Goal: Entertainment & Leisure: Consume media (video, audio)

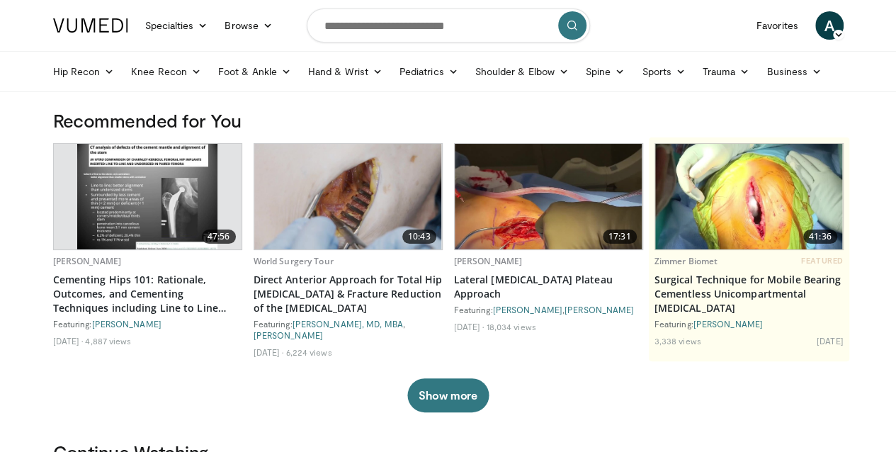
click at [844, 27] on span "A" at bounding box center [829, 25] width 28 height 28
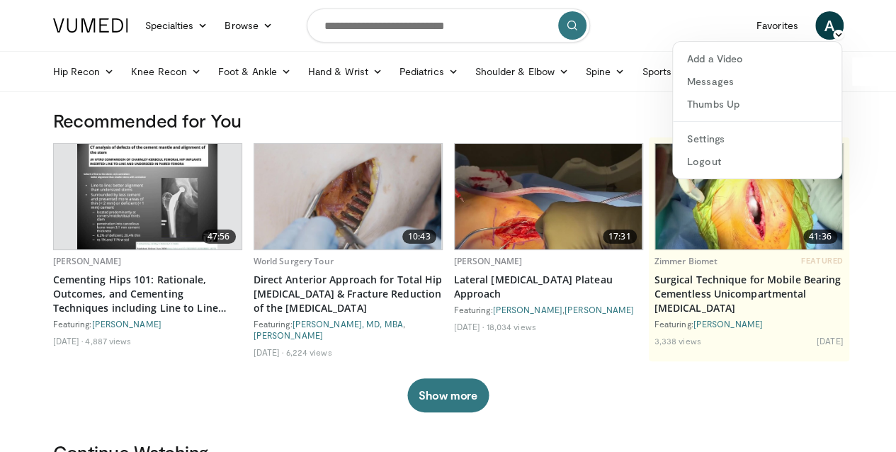
click at [844, 404] on div "47:56 Lucas Anderson Cementing Hips 101: Rationale, Outcomes, and Cementing Tec…" at bounding box center [448, 277] width 791 height 269
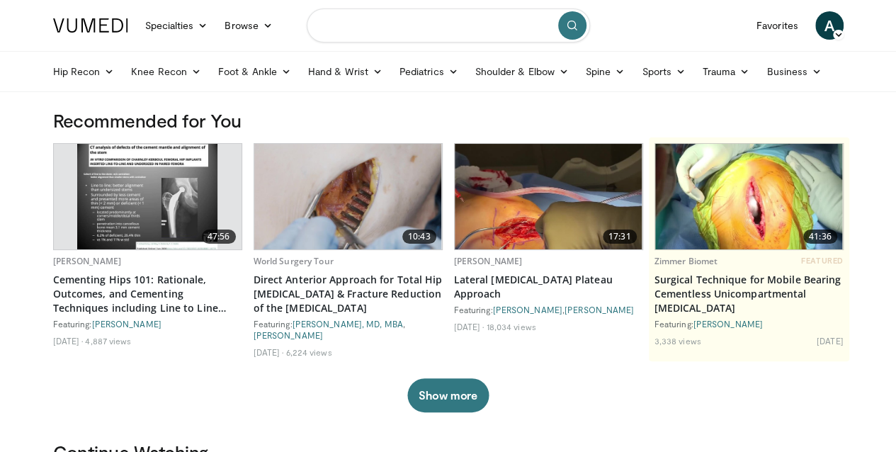
click at [435, 33] on input "Search topics, interventions" at bounding box center [448, 26] width 283 height 34
type input "*******"
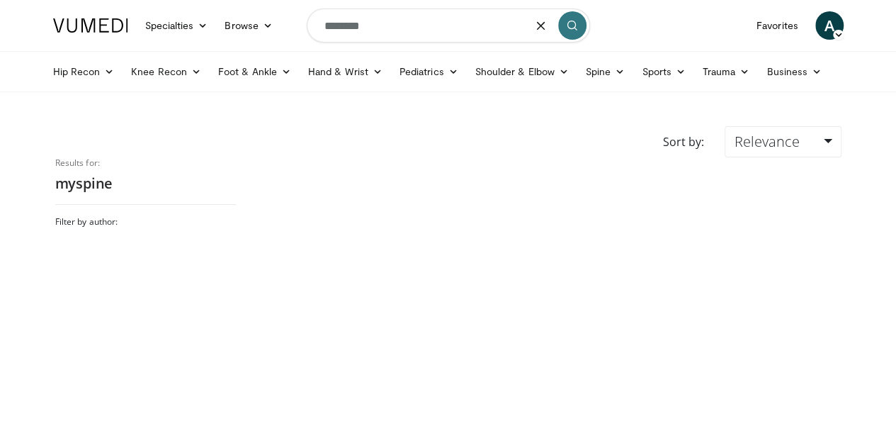
type input "*******"
click at [540, 27] on icon "button" at bounding box center [541, 25] width 11 height 11
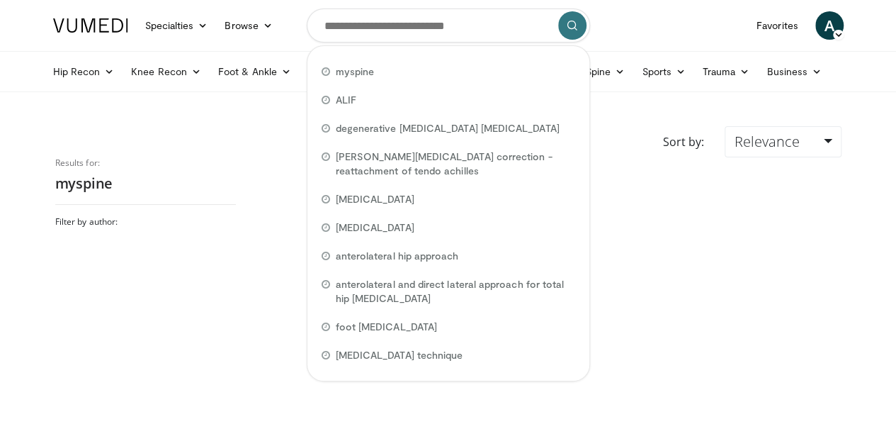
click at [640, 167] on div at bounding box center [550, 281] width 606 height 248
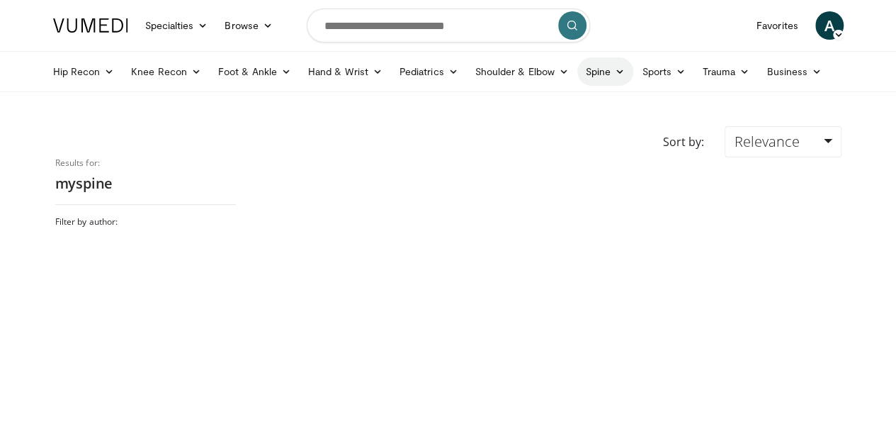
click at [577, 72] on link "Spine" at bounding box center [605, 71] width 56 height 28
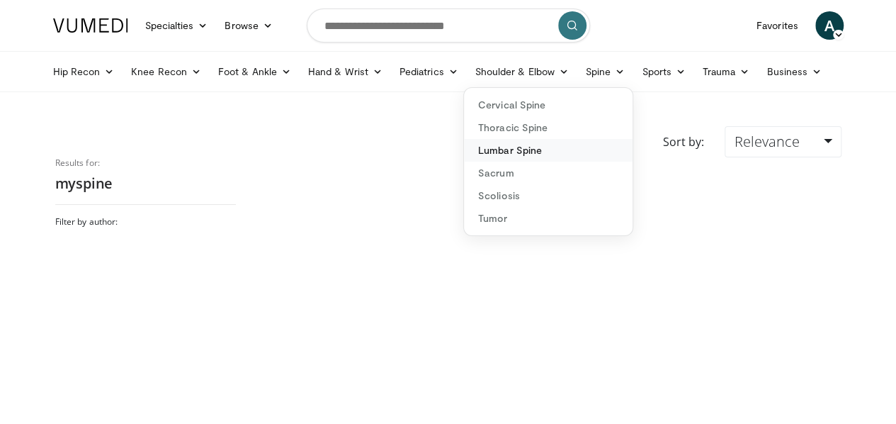
click at [493, 144] on link "Lumbar Spine" at bounding box center [548, 150] width 169 height 23
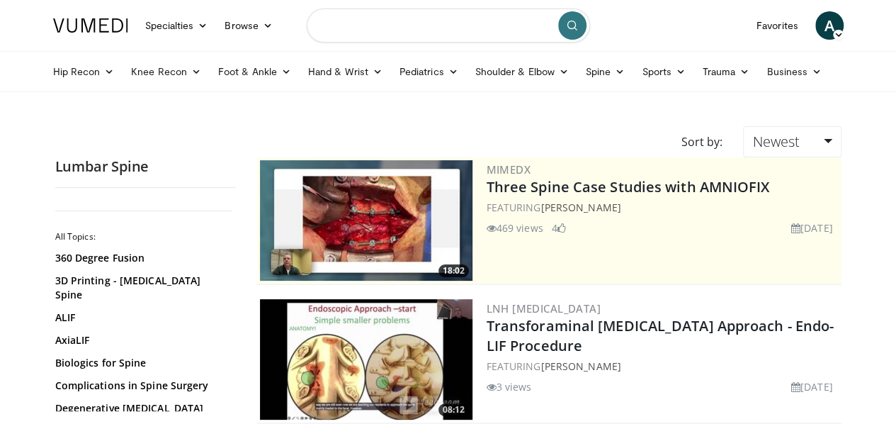
click at [409, 30] on input "Search topics, interventions" at bounding box center [448, 26] width 283 height 34
type input "*******"
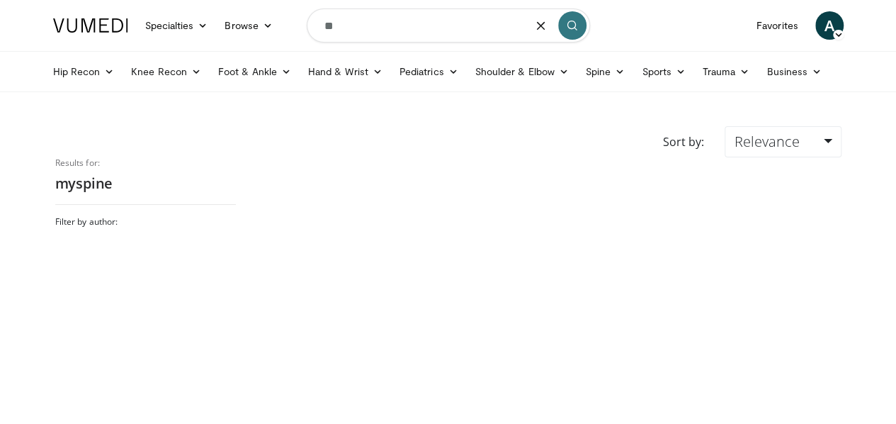
type input "*"
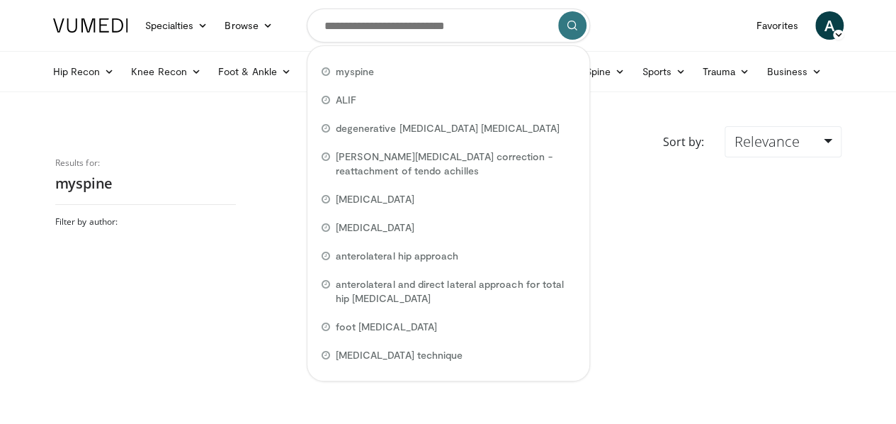
click at [634, 140] on div "Sort by: Relevance Relevance Thumbs Up Comments Views Newest Oldest" at bounding box center [449, 141] width 808 height 31
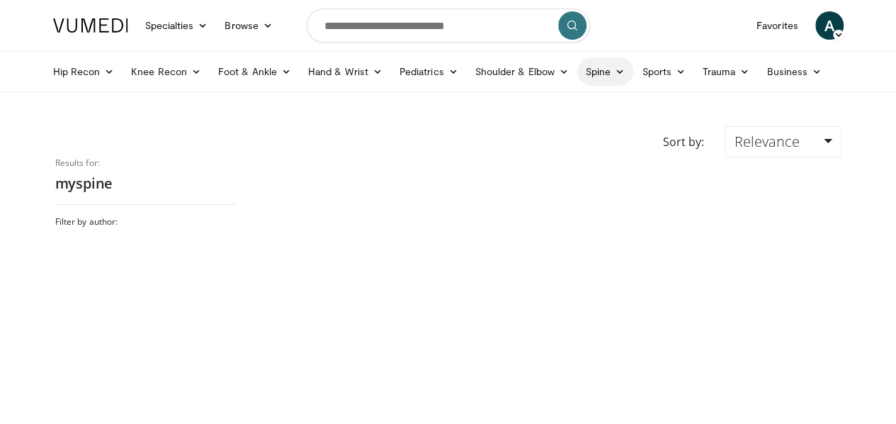
click at [577, 69] on link "Spine" at bounding box center [605, 71] width 56 height 28
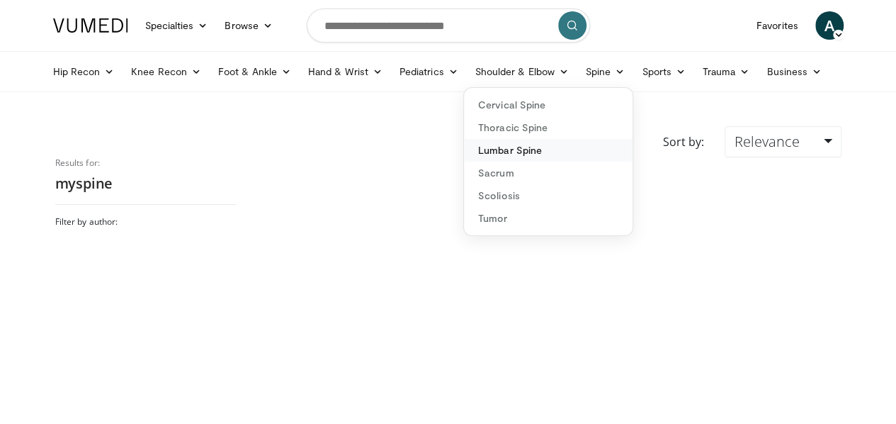
click at [485, 150] on link "Lumbar Spine" at bounding box center [548, 150] width 169 height 23
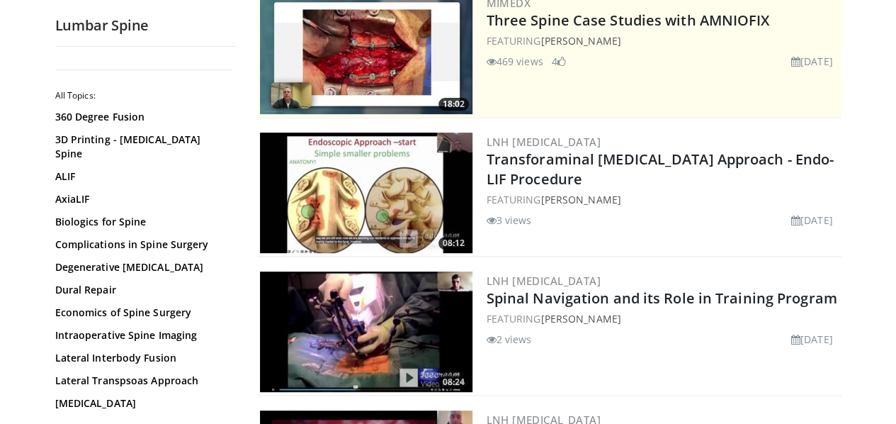
scroll to position [171, 0]
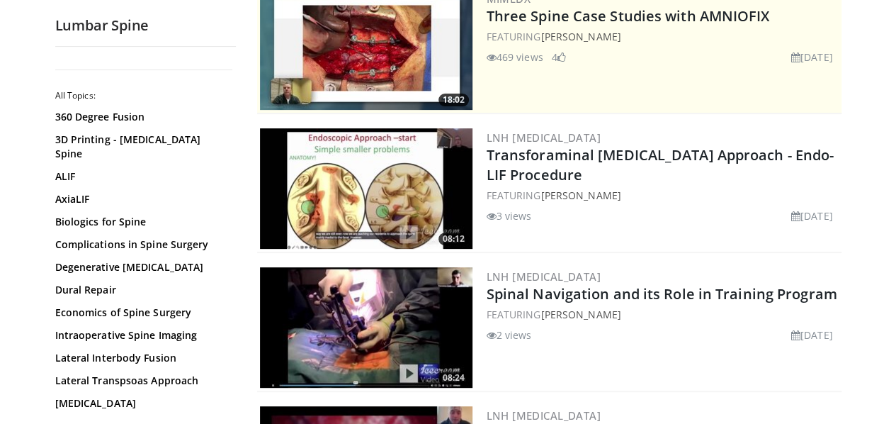
click at [611, 249] on div "08:12 LNH [MEDICAL_DATA] Transforaminal [MEDICAL_DATA] Approach - Endo-LIF Proc…" at bounding box center [549, 189] width 584 height 128
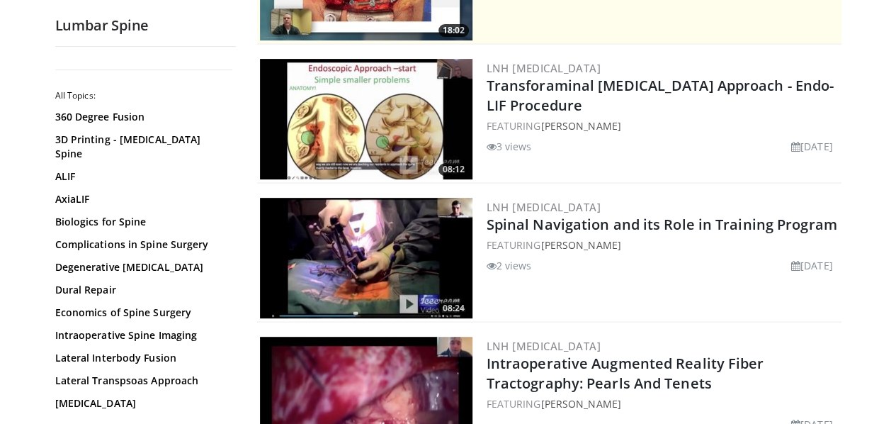
scroll to position [241, 0]
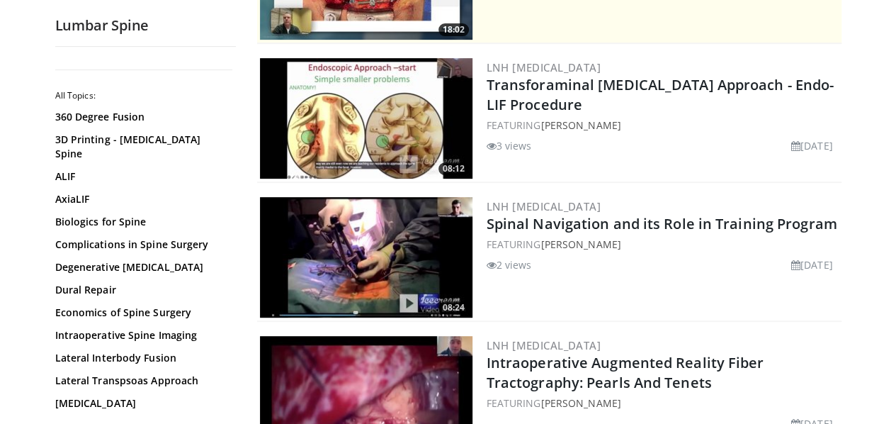
click at [356, 132] on img at bounding box center [366, 118] width 213 height 120
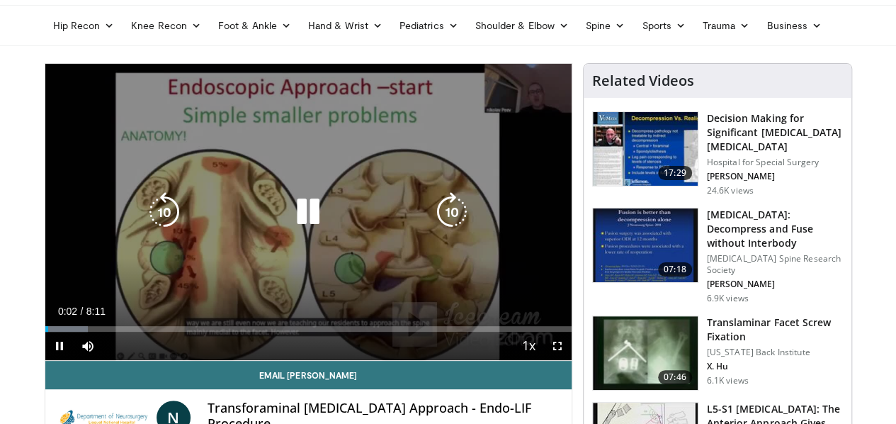
scroll to position [47, 0]
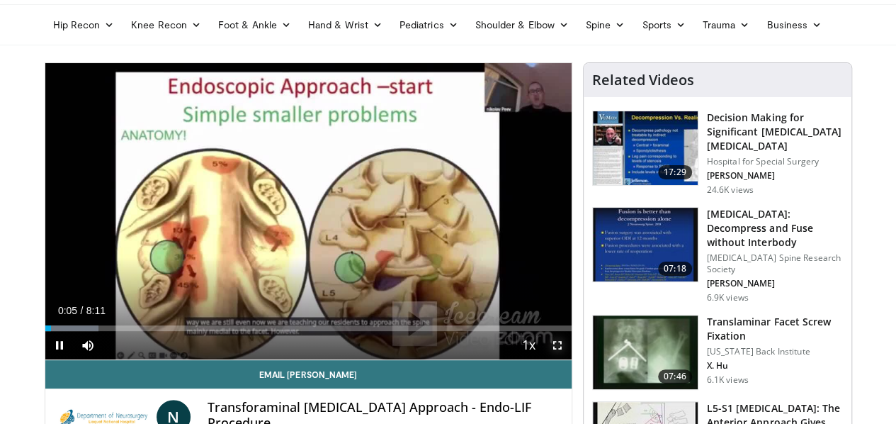
click at [570, 359] on span "Video Player" at bounding box center [557, 345] width 28 height 28
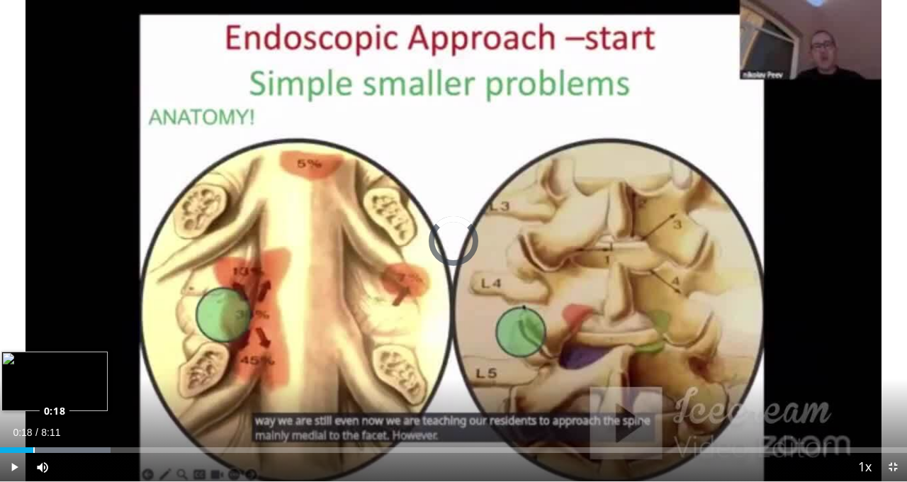
click at [33, 423] on div "Loaded : 12.19% 0:18 0:18" at bounding box center [453, 450] width 907 height 6
click at [44, 423] on div "Progress Bar" at bounding box center [64, 450] width 129 height 6
click at [58, 423] on div "Loaded : 18.29% 0:31 0:31" at bounding box center [453, 450] width 907 height 6
click at [61, 423] on video-js "**********" at bounding box center [453, 241] width 907 height 482
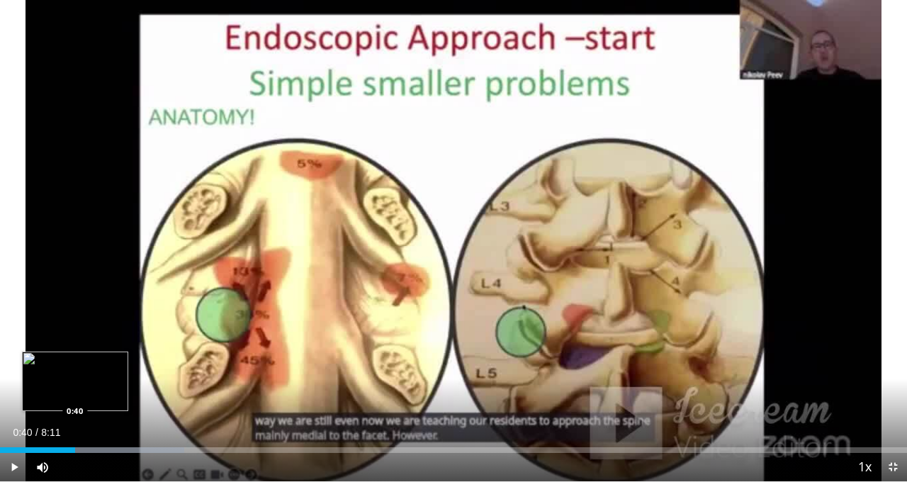
click at [75, 423] on div "Progress Bar" at bounding box center [94, 450] width 181 height 6
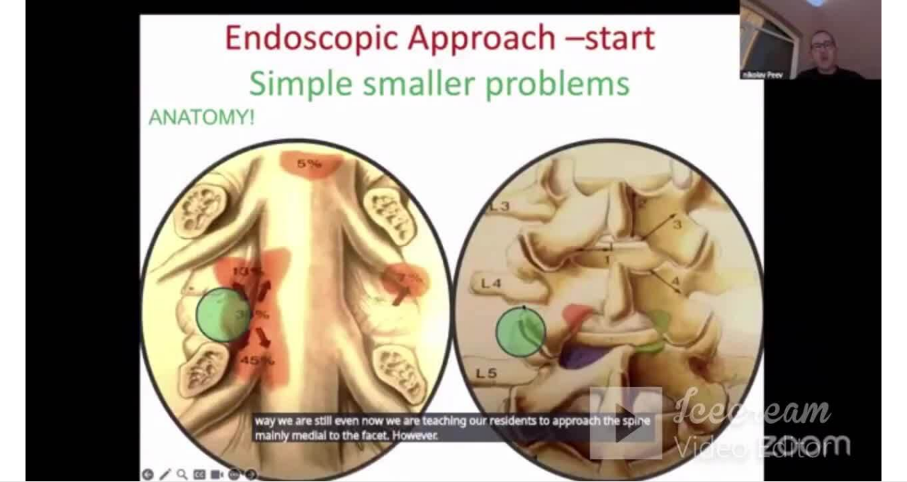
click at [75, 423] on div "10 seconds Tap to unmute" at bounding box center [453, 240] width 907 height 481
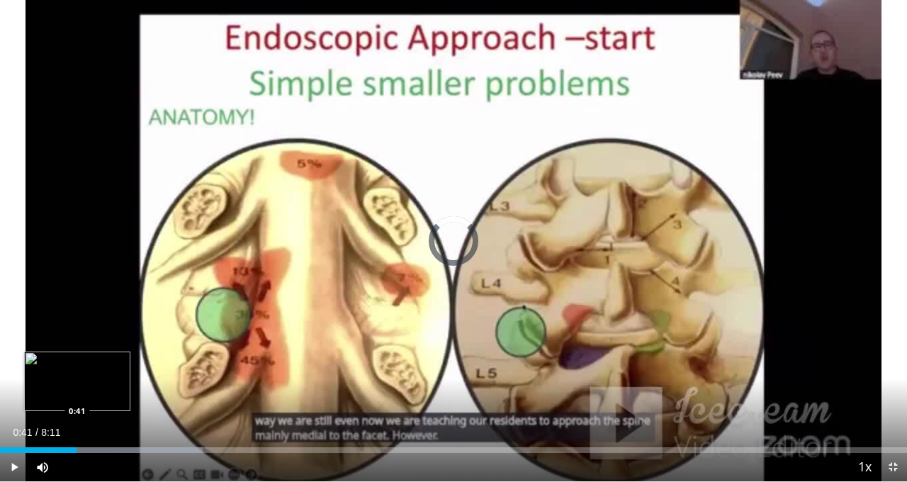
click at [77, 423] on div "Progress Bar" at bounding box center [112, 450] width 181 height 6
click at [103, 423] on div "Current Time 0:41 / Duration 8:11" at bounding box center [453, 432] width 907 height 13
click at [22, 423] on span "Video Player" at bounding box center [14, 467] width 28 height 28
click at [91, 423] on div "Progress Bar" at bounding box center [112, 450] width 181 height 6
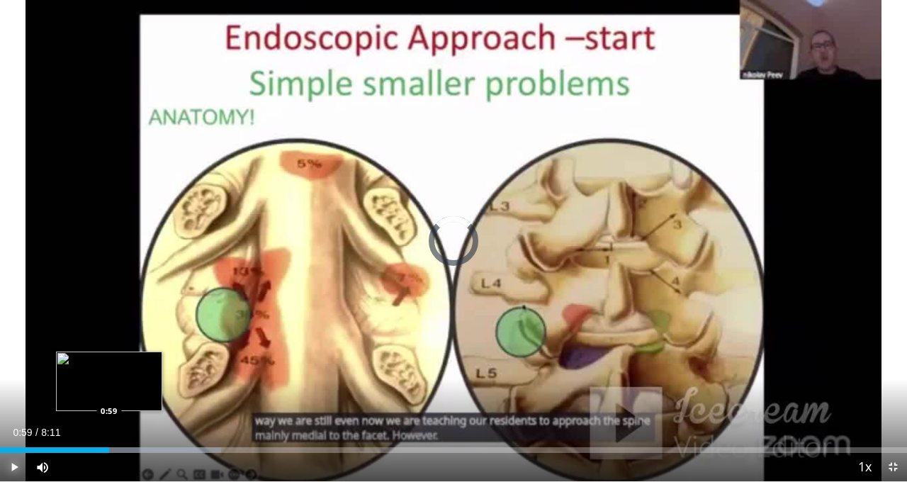
click at [109, 423] on div "Progress Bar" at bounding box center [130, 450] width 181 height 6
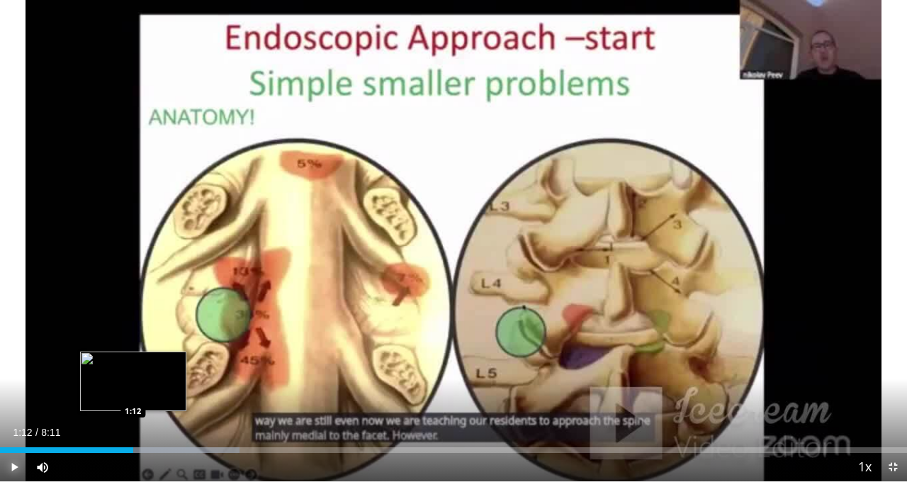
click at [133, 423] on div "Progress Bar" at bounding box center [149, 450] width 181 height 6
click at [146, 423] on div "Loaded : 28.46% 1:19 1:19" at bounding box center [453, 450] width 907 height 6
click at [159, 423] on div "Loaded : 28.46% 1:20 1:25" at bounding box center [453, 450] width 907 height 6
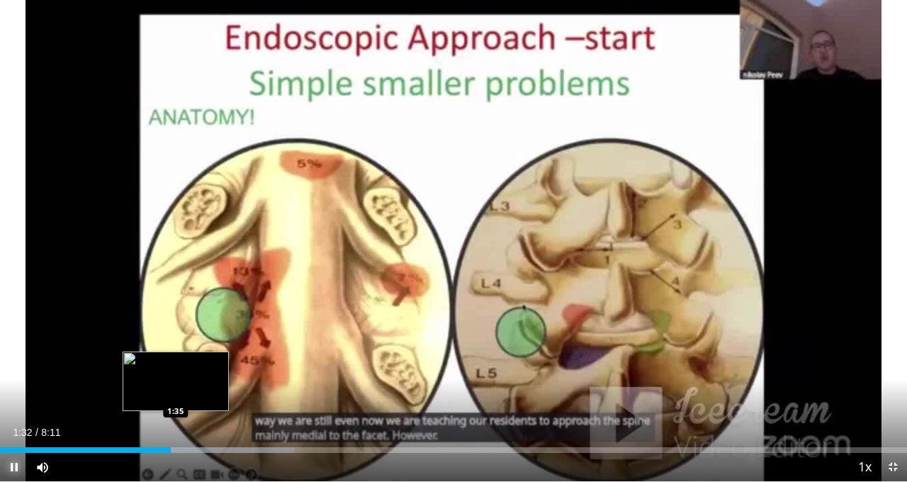
click at [175, 423] on div "Loaded : 32.52% 1:32 1:35" at bounding box center [453, 450] width 907 height 6
click at [191, 423] on div "Progress Bar" at bounding box center [205, 450] width 181 height 6
click at [191, 423] on div "Loaded : 32.52% 1:43 1:43" at bounding box center [453, 450] width 907 height 6
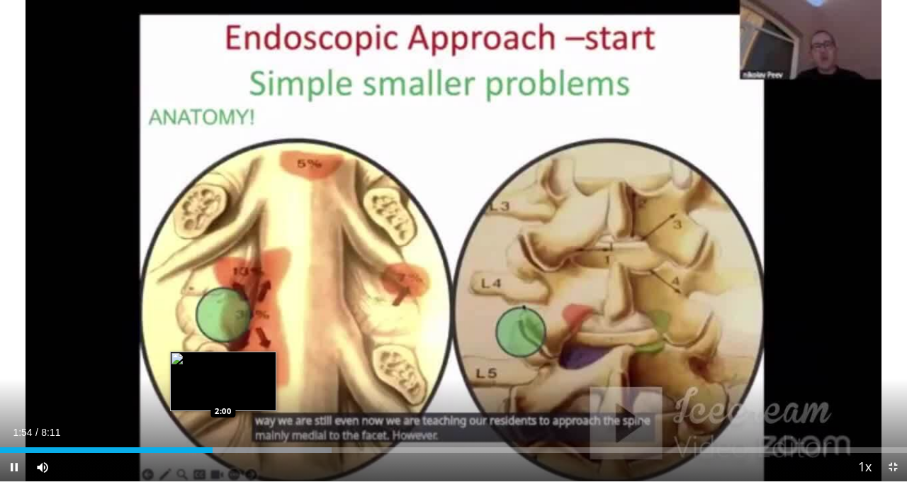
click at [222, 423] on video-js "**********" at bounding box center [453, 241] width 907 height 482
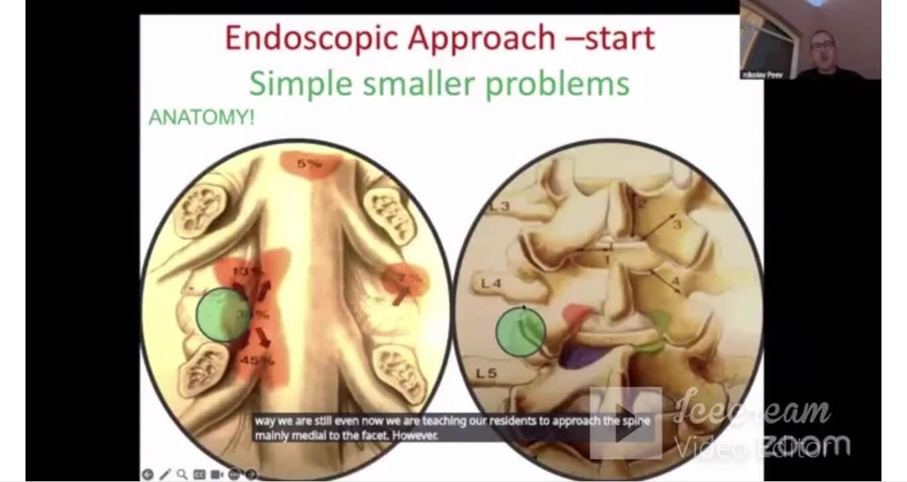
click at [222, 423] on div "10 seconds Tap to unmute" at bounding box center [453, 240] width 907 height 481
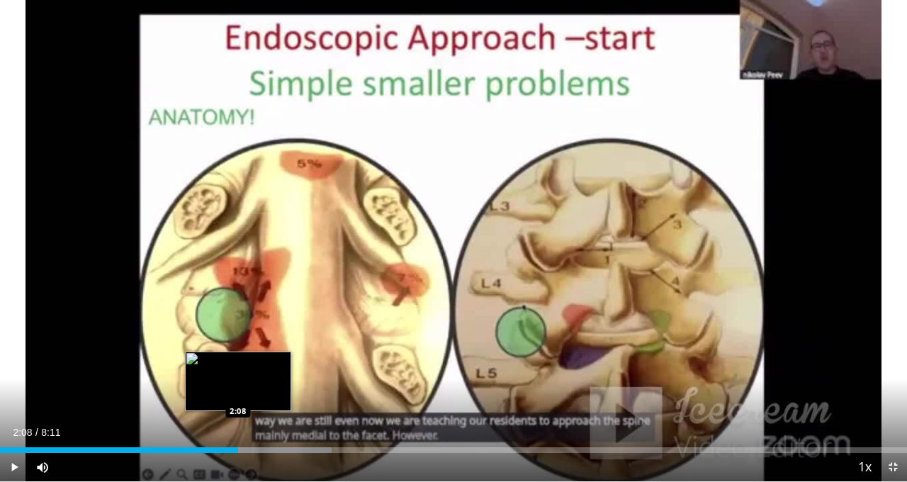
click at [237, 423] on div "Loaded : 36.59% 1:59 2:08" at bounding box center [453, 450] width 907 height 6
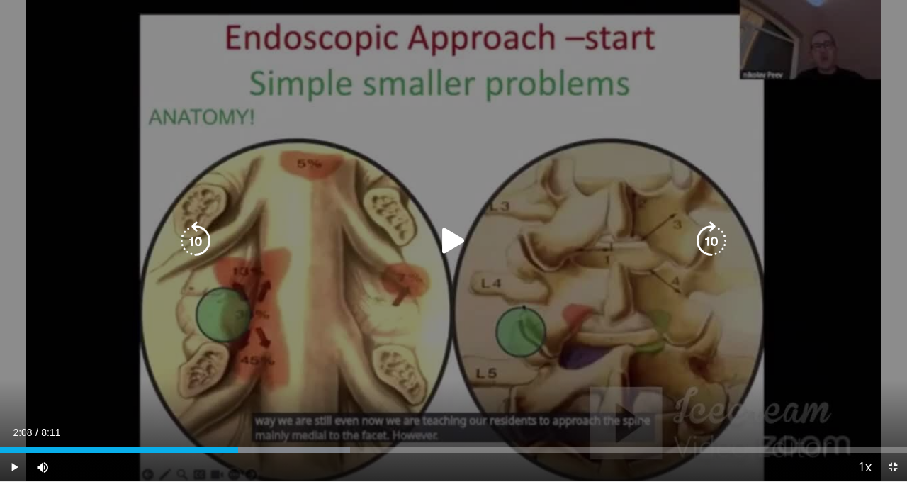
click at [462, 234] on icon "Video Player" at bounding box center [454, 241] width 40 height 40
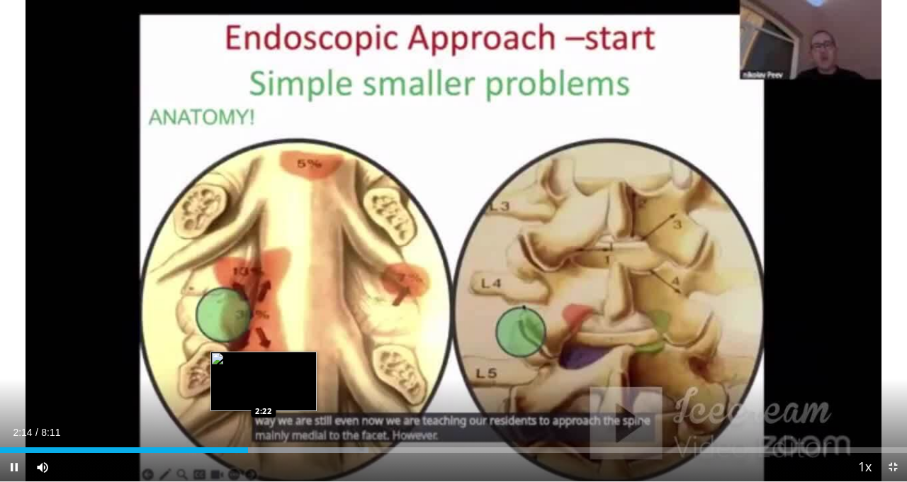
click at [264, 423] on div "Progress Bar" at bounding box center [278, 450] width 180 height 6
click at [278, 423] on div "Progress Bar" at bounding box center [306, 450] width 162 height 6
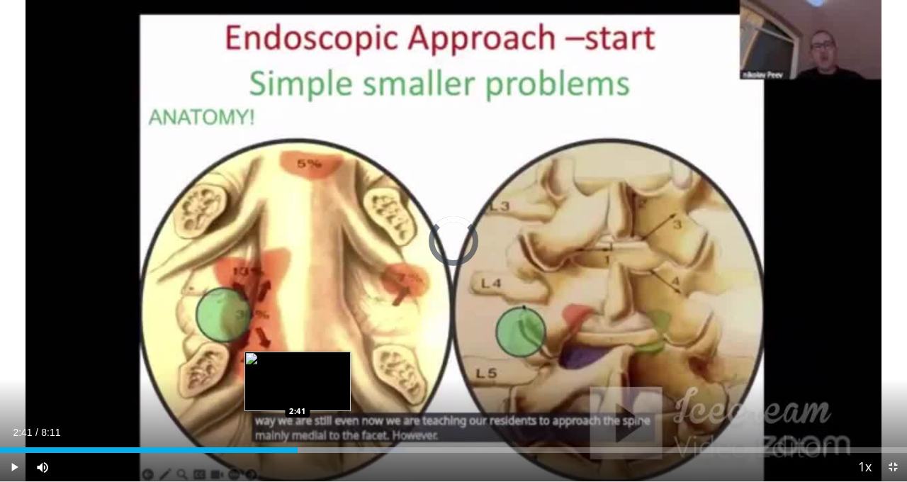
click at [298, 423] on div "Progress Bar" at bounding box center [315, 450] width 180 height 6
click at [298, 423] on div "Loaded : 44.72% 2:41 2:41" at bounding box center [453, 450] width 907 height 6
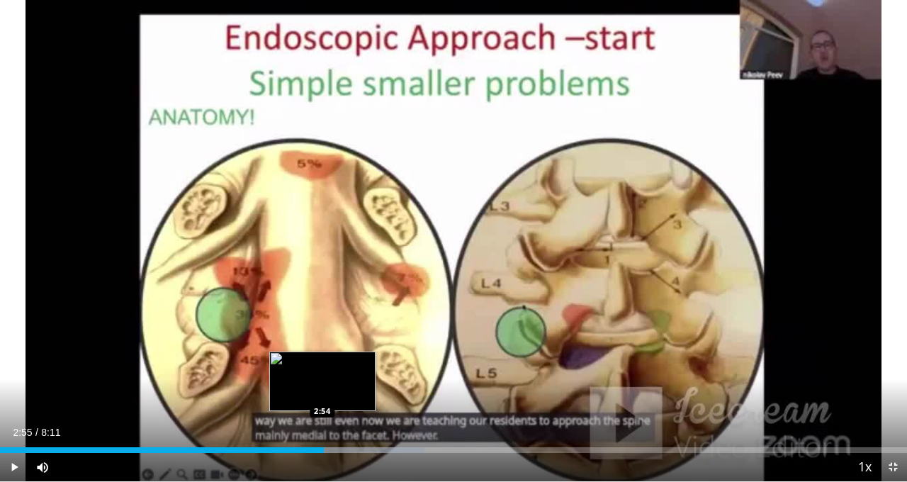
click at [323, 423] on div "Loaded : 46.76% 2:48 2:54" at bounding box center [453, 445] width 907 height 13
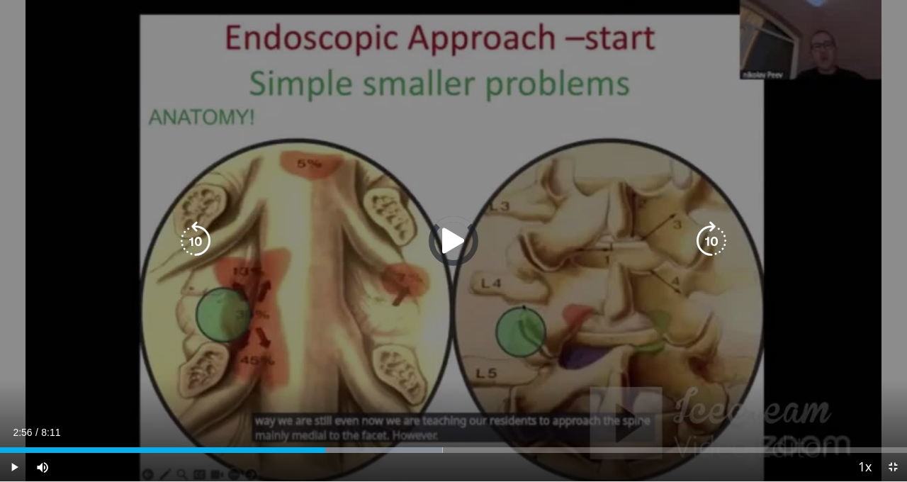
click at [331, 423] on div "Loaded : 48.79% 2:56 2:54" at bounding box center [453, 450] width 907 height 6
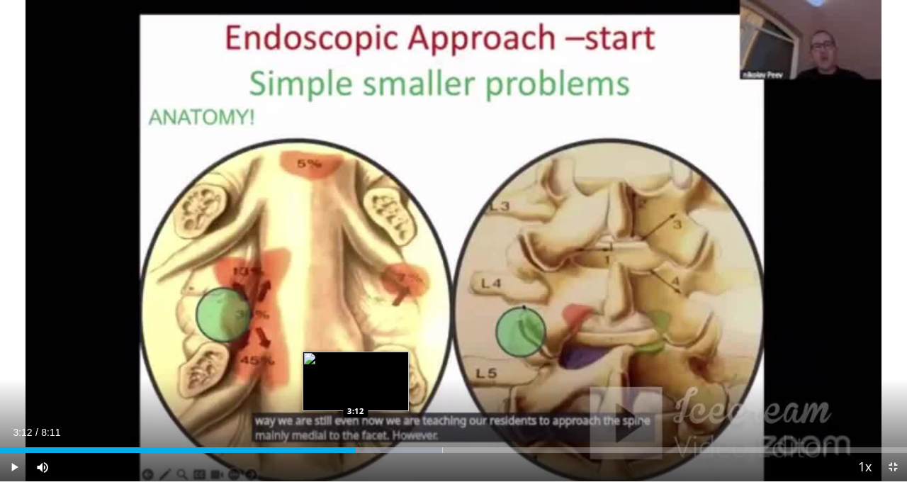
click at [356, 423] on div "Loaded : 48.79% 3:12 3:12" at bounding box center [453, 450] width 907 height 6
click at [383, 423] on div "Loaded : 50.82% 3:13 3:26" at bounding box center [453, 445] width 907 height 13
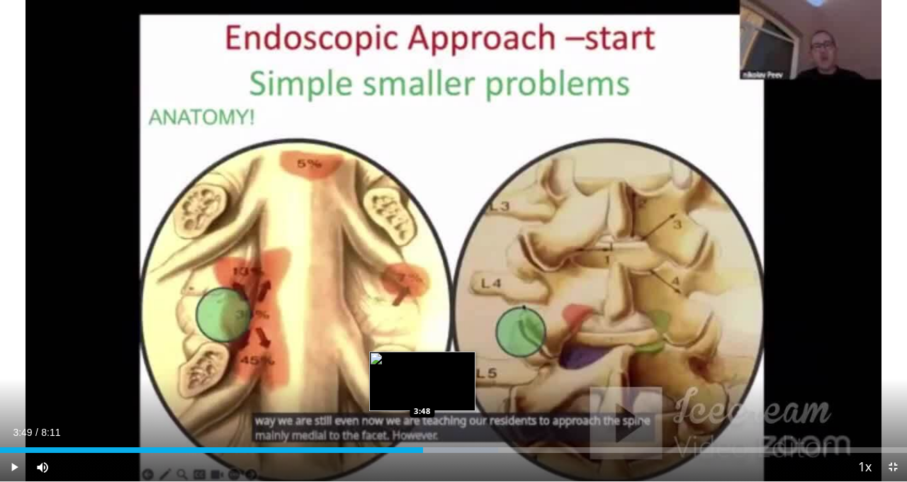
click at [422, 423] on div "Loaded : 54.89% 3:49 3:48" at bounding box center [453, 450] width 907 height 6
click at [419, 423] on div "Loaded : 60.99% 3:46 3:46" at bounding box center [453, 450] width 907 height 6
click at [407, 423] on div "Loaded : 60.99% 3:48 3:40" at bounding box center [453, 450] width 907 height 6
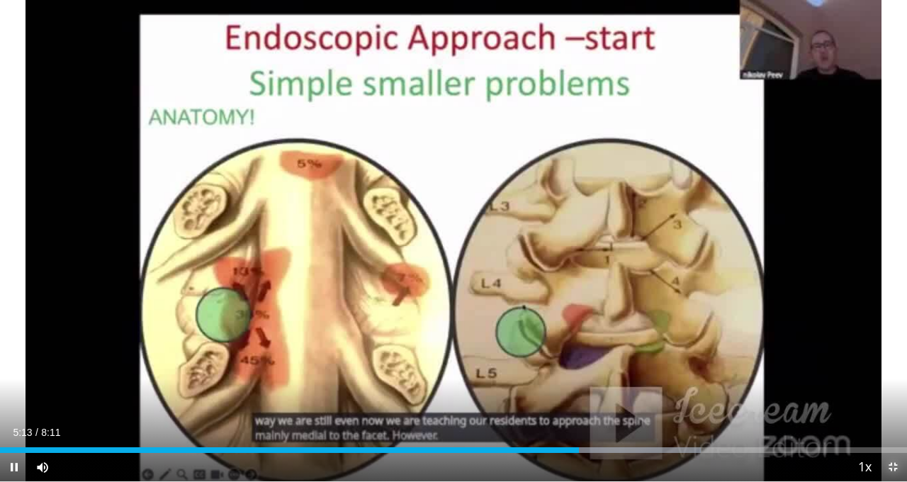
click at [894, 423] on span "Video Player" at bounding box center [892, 467] width 28 height 28
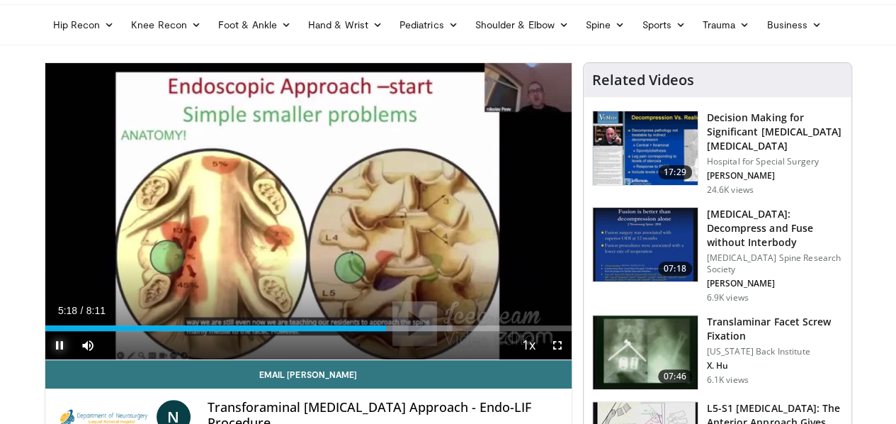
click at [45, 359] on span "Video Player" at bounding box center [59, 345] width 28 height 28
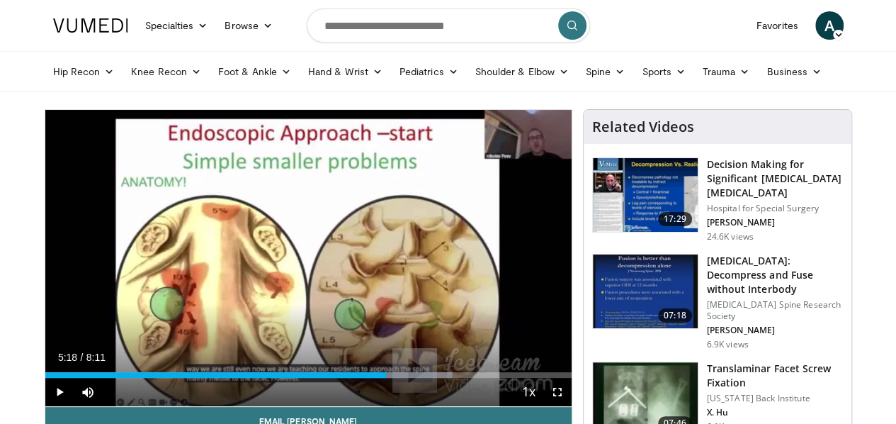
click at [844, 26] on span "A" at bounding box center [829, 25] width 28 height 28
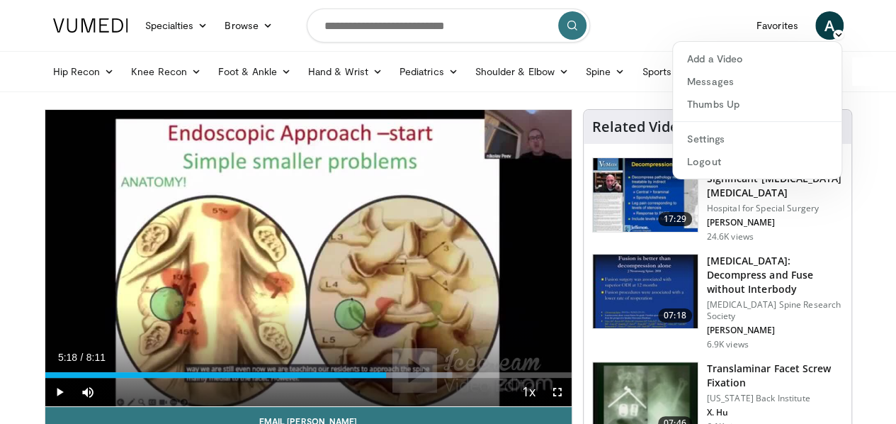
click at [689, 37] on nav "Specialties Adult & Family Medicine Allergy, [MEDICAL_DATA], Immunology Anesthe…" at bounding box center [449, 25] width 808 height 51
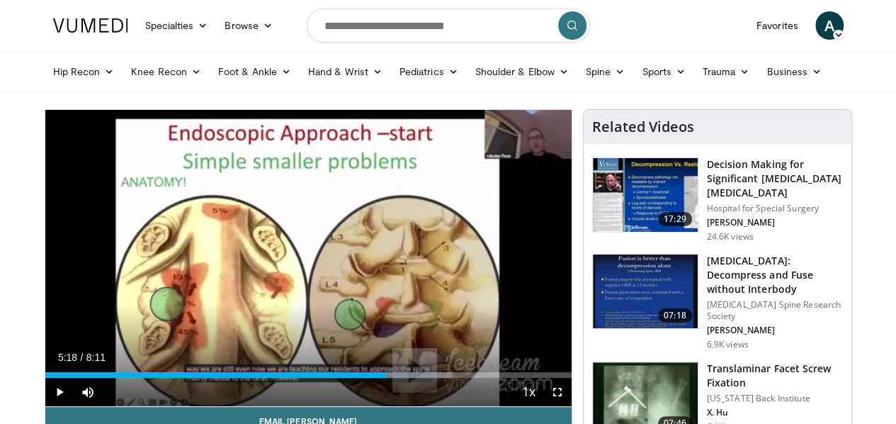
click at [689, 37] on nav "Specialties Adult & Family Medicine Allergy, [MEDICAL_DATA], Immunology Anesthe…" at bounding box center [449, 25] width 808 height 51
drag, startPoint x: 688, startPoint y: 19, endPoint x: 631, endPoint y: 29, distance: 57.5
click at [631, 29] on nav "Specialties Adult & Family Medicine Allergy, [MEDICAL_DATA], Immunology Anesthe…" at bounding box center [449, 25] width 808 height 51
drag, startPoint x: 503, startPoint y: 100, endPoint x: 691, endPoint y: 30, distance: 200.8
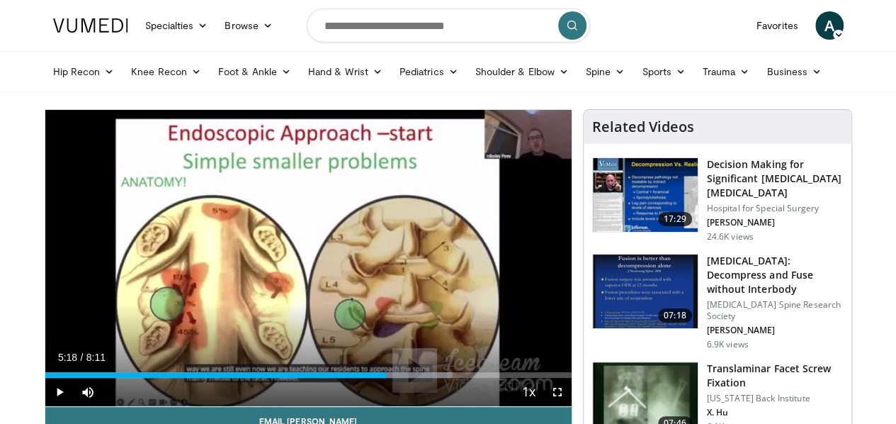
click at [691, 30] on nav "Specialties Adult & Family Medicine Allergy, [MEDICAL_DATA], Immunology Anesthe…" at bounding box center [449, 25] width 808 height 51
click at [844, 26] on span "A" at bounding box center [829, 25] width 28 height 28
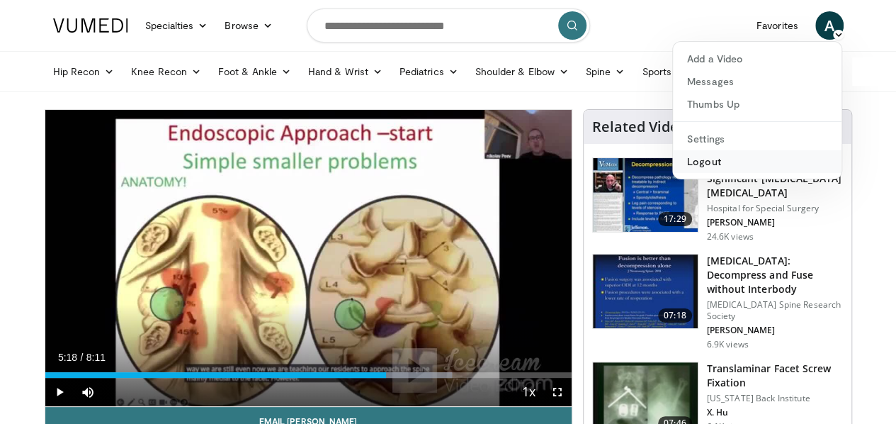
click at [775, 159] on link "Logout" at bounding box center [757, 161] width 169 height 23
